Goal: Task Accomplishment & Management: Complete application form

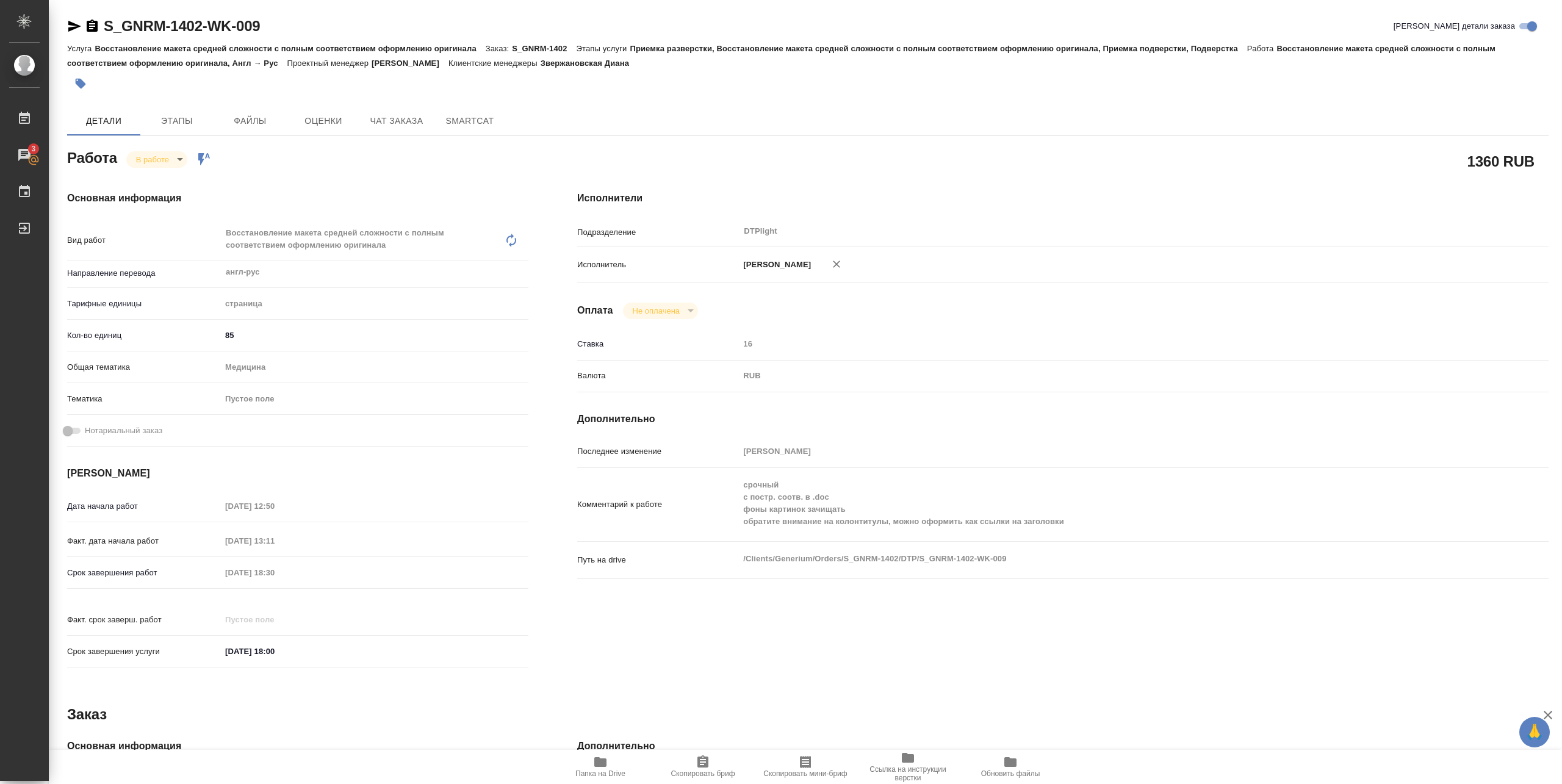
click at [599, 771] on span "Папка на Drive" at bounding box center [601, 773] width 50 height 9
click at [164, 149] on div "Работа В работе inProgress Работа включена в последовательность" at bounding box center [298, 157] width 462 height 22
click at [164, 159] on body "🙏 .cls-1 fill:#fff; AWATERA Pankina Anna Работы 3 Чаты График Выйти S_GNRM-1402…" at bounding box center [781, 392] width 1562 height 784
click at [159, 179] on button "Выполнен" at bounding box center [158, 180] width 45 height 13
drag, startPoint x: 105, startPoint y: 37, endPoint x: 289, endPoint y: 30, distance: 184.1
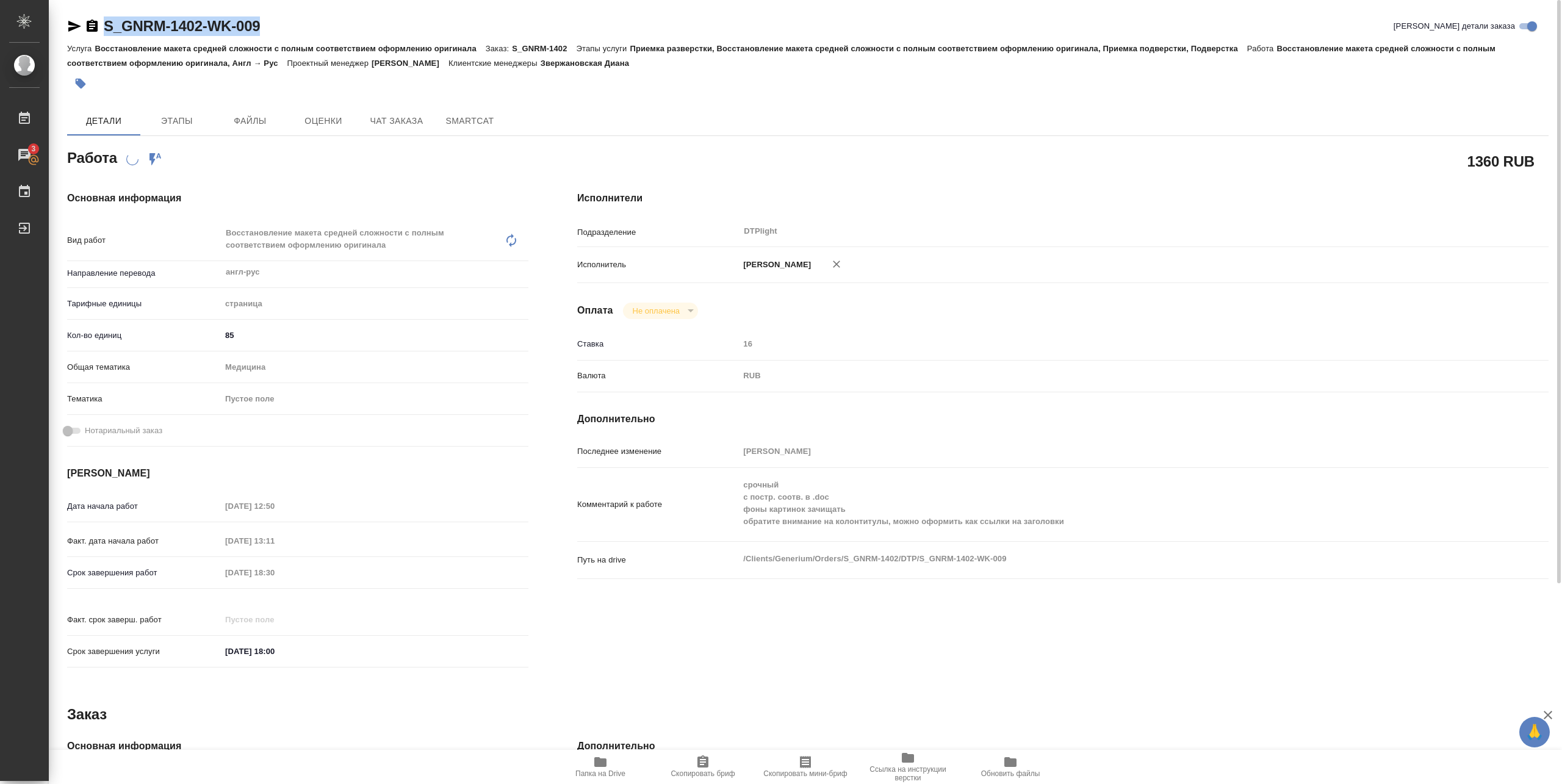
click at [289, 30] on div "S_GNRM-1402-WK-009 Кратко детали заказа" at bounding box center [808, 28] width 1482 height 24
copy link "S_GNRM-1402-WK-009"
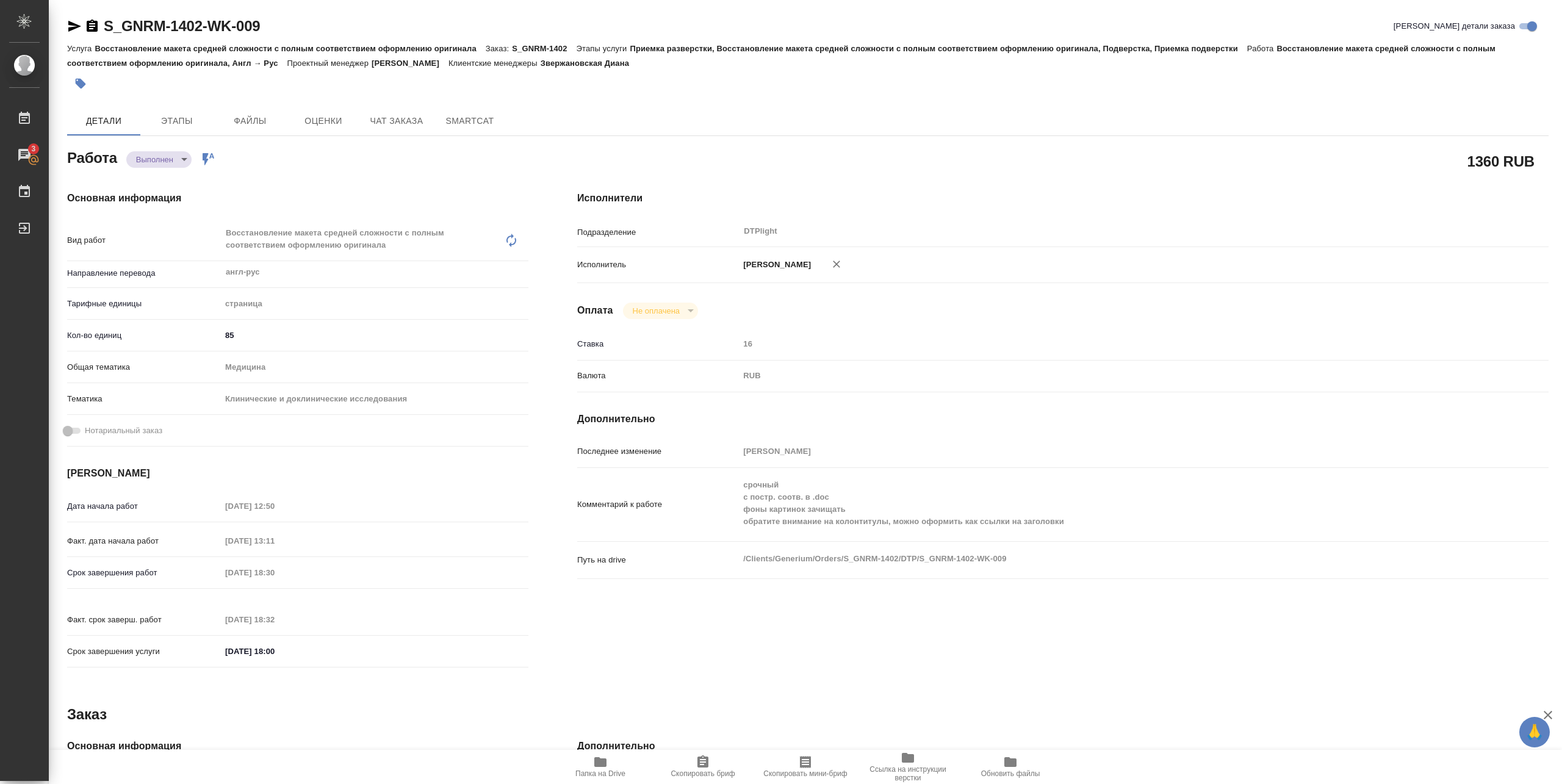
type textarea "x"
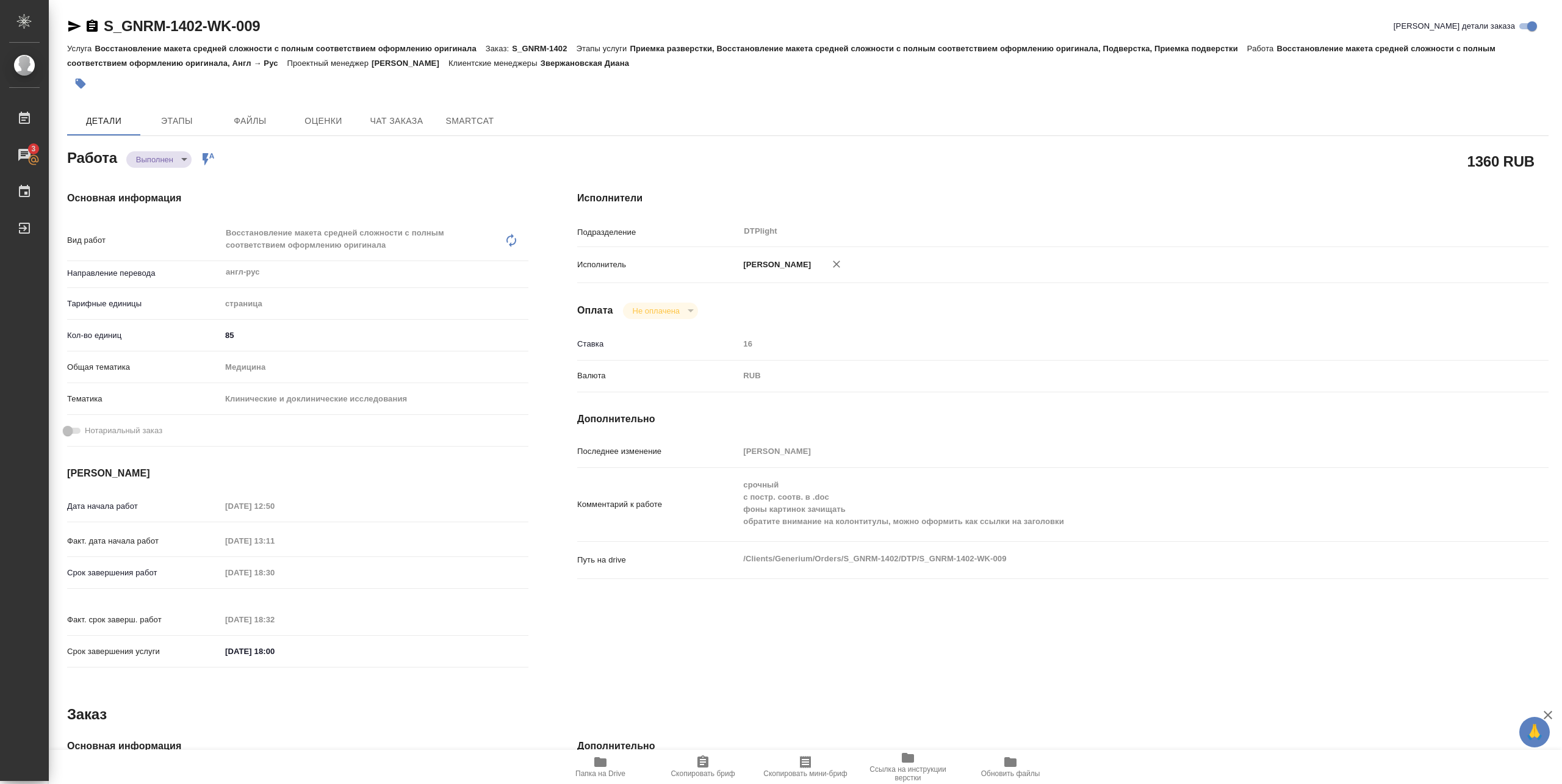
type textarea "x"
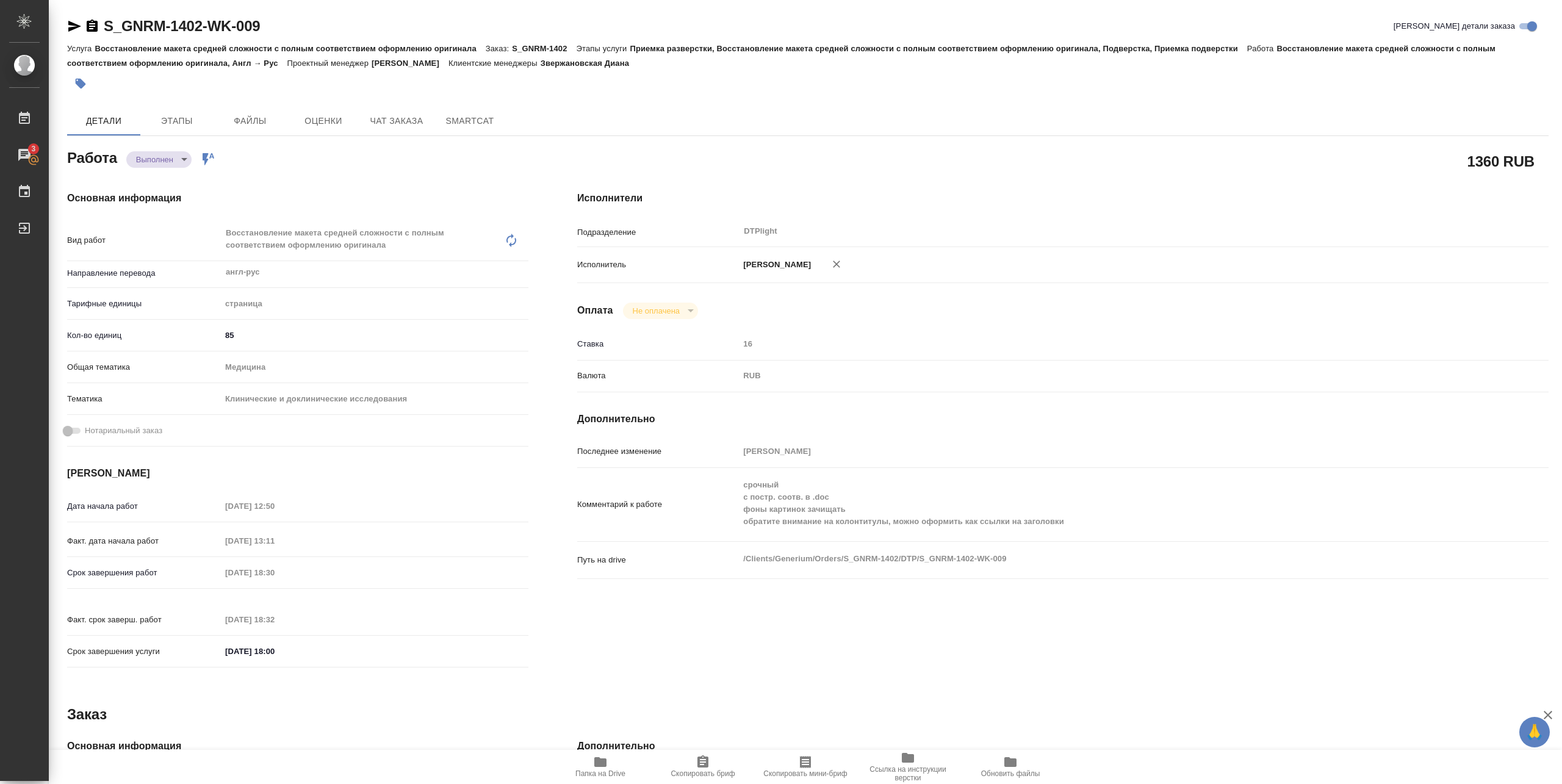
type textarea "x"
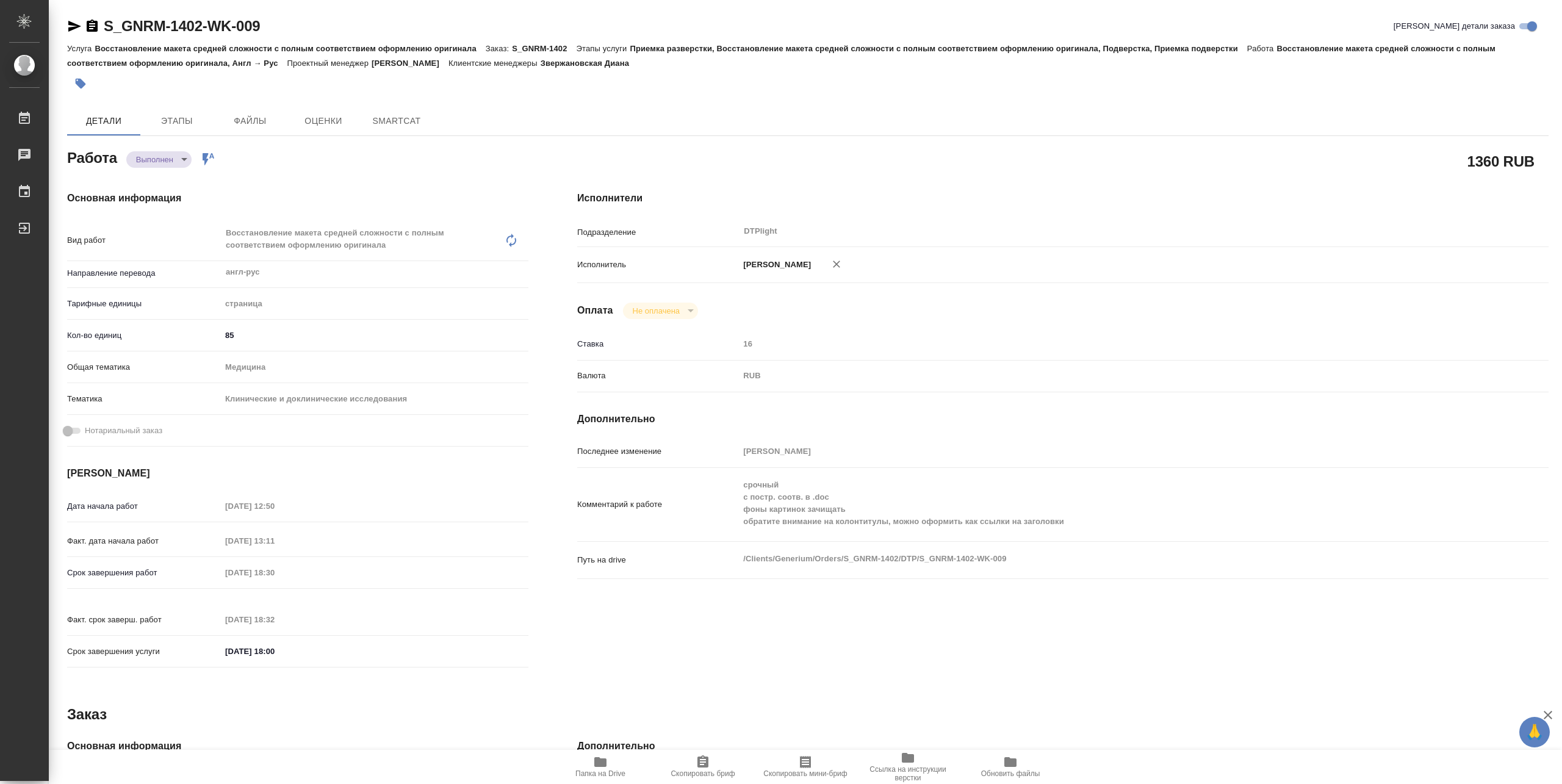
type textarea "x"
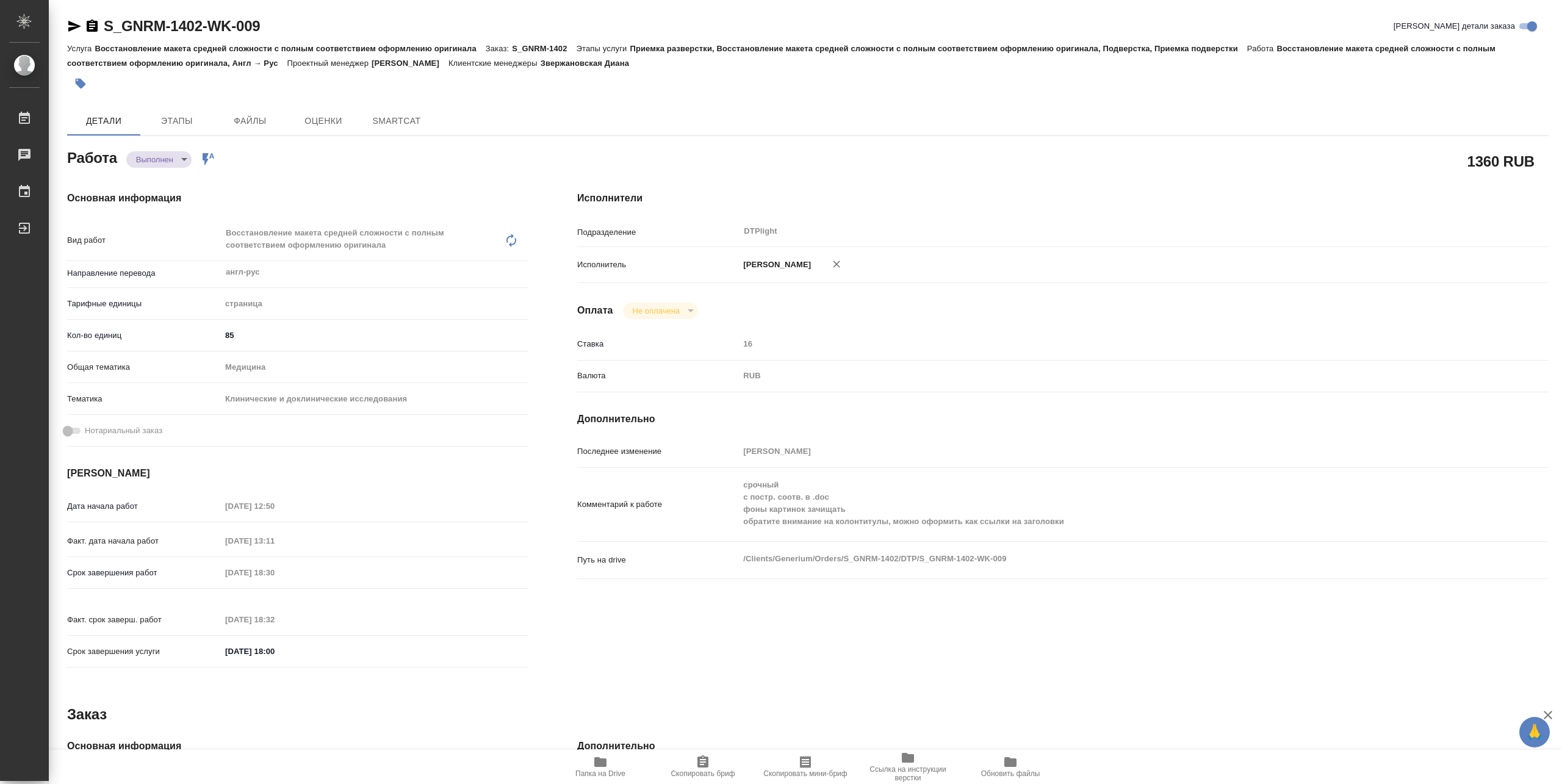
type textarea "x"
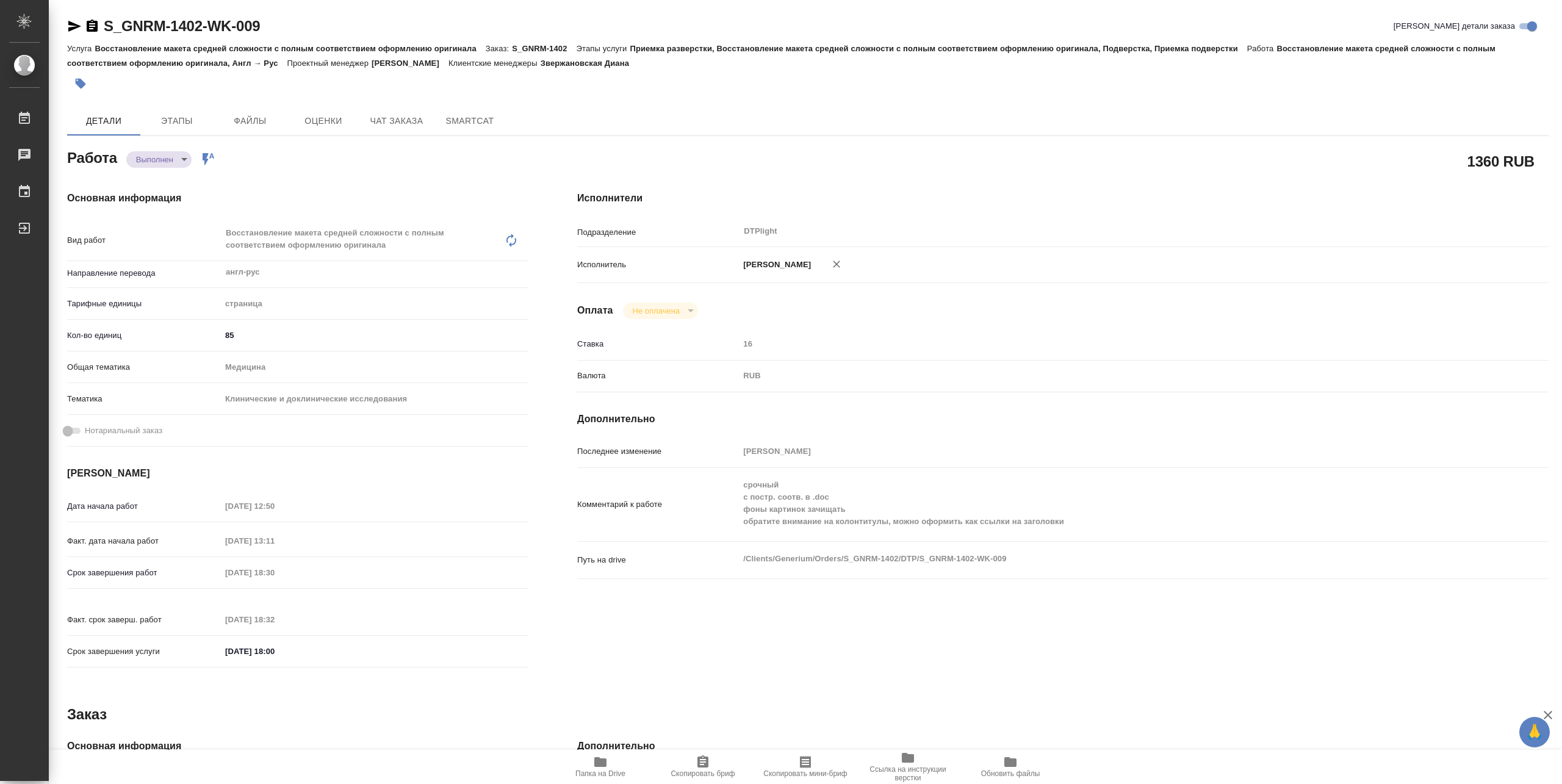
type textarea "x"
